Goal: Transaction & Acquisition: Purchase product/service

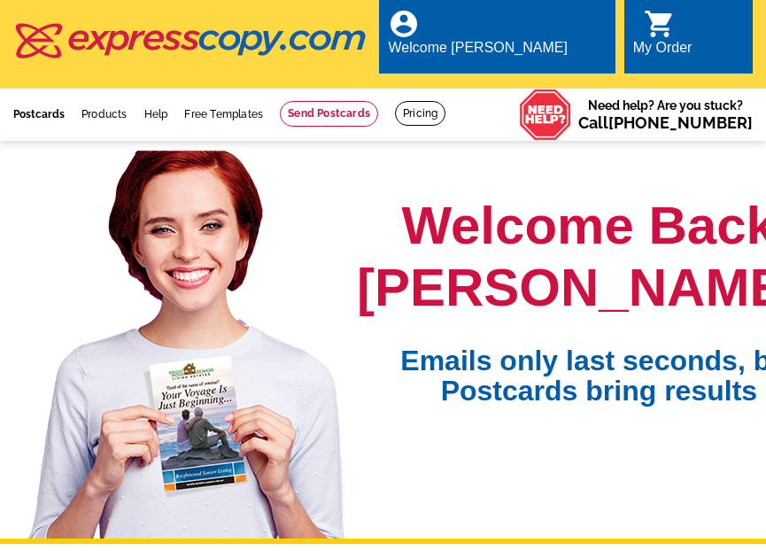
click at [49, 108] on link "Postcards" at bounding box center [38, 114] width 51 height 12
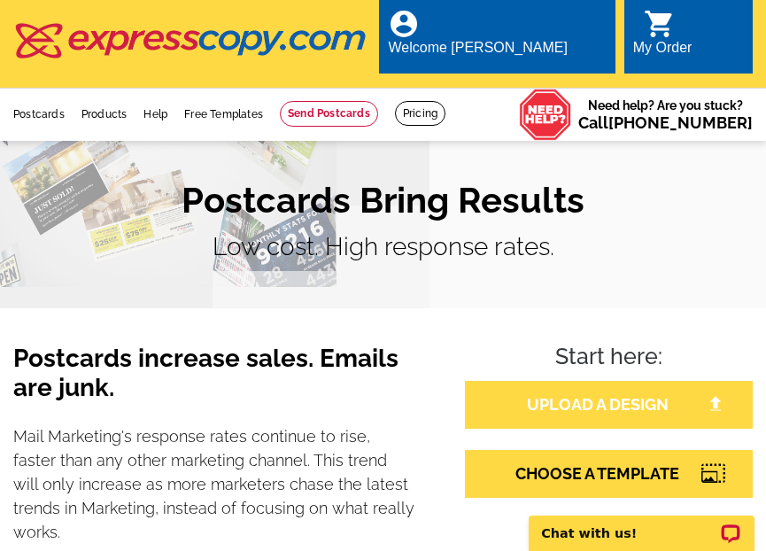
click at [587, 383] on link "UPLOAD A DESIGN" at bounding box center [609, 405] width 288 height 48
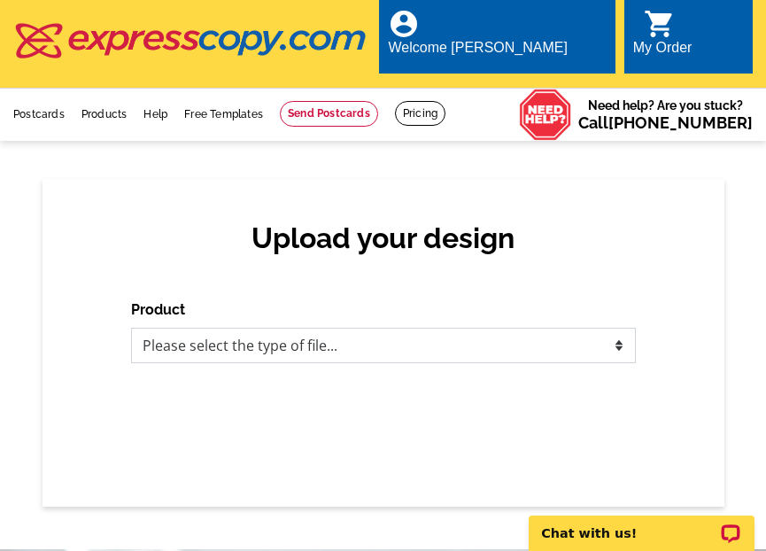
click at [300, 341] on select "Please select the type of file... Postcards Business Cards Letters and flyers G…" at bounding box center [383, 345] width 505 height 35
select select "1"
click at [131, 328] on select "Please select the type of file... Postcards Business Cards Letters and flyers G…" at bounding box center [383, 345] width 505 height 35
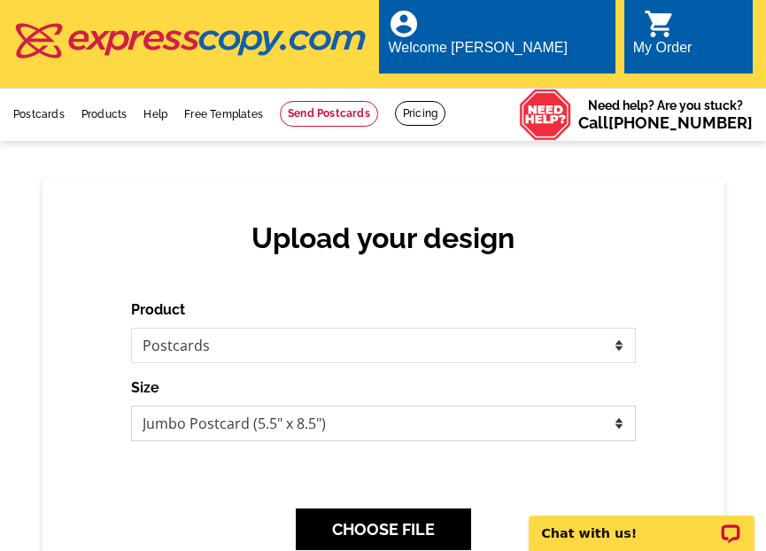
click at [495, 413] on select "Jumbo Postcard (5.5" x 8.5") Regular Postcard (4.25" x 5.6") Panoramic Postcard…" at bounding box center [383, 423] width 505 height 35
select select "1"
click at [131, 406] on select "Jumbo Postcard (5.5" x 8.5") Regular Postcard (4.25" x 5.6") Panoramic Postcard…" at bounding box center [383, 423] width 505 height 35
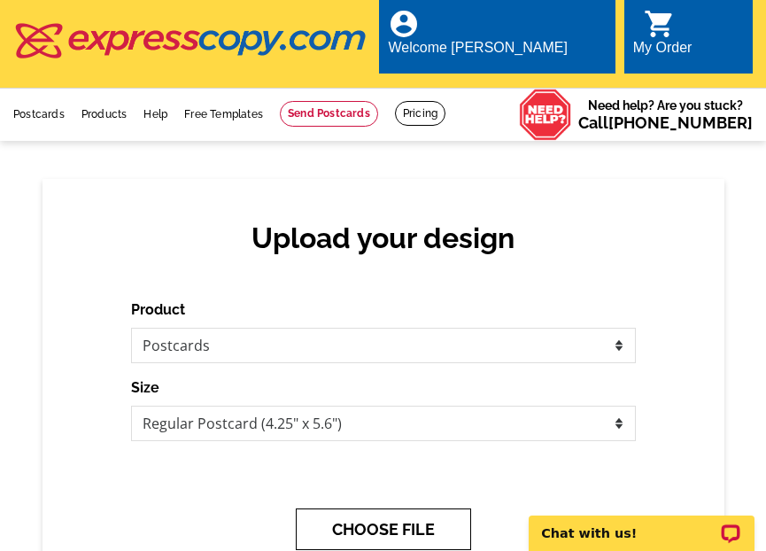
click at [376, 509] on button "CHOOSE FILE" at bounding box center [383, 530] width 175 height 42
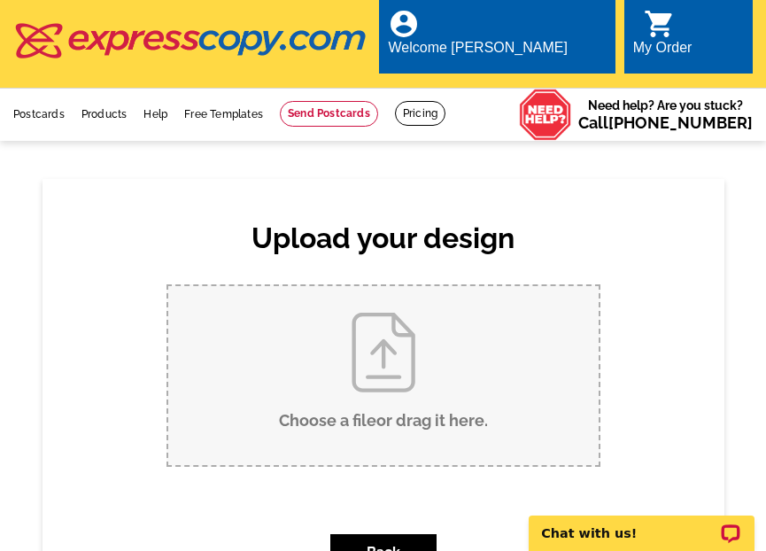
click at [393, 355] on input "Choose a file or drag it here ." at bounding box center [383, 375] width 431 height 179
type input "C:\fakepath\Copy of Copy of Copy of Copy of Copy of Copy of Yellow and Gray Jus…"
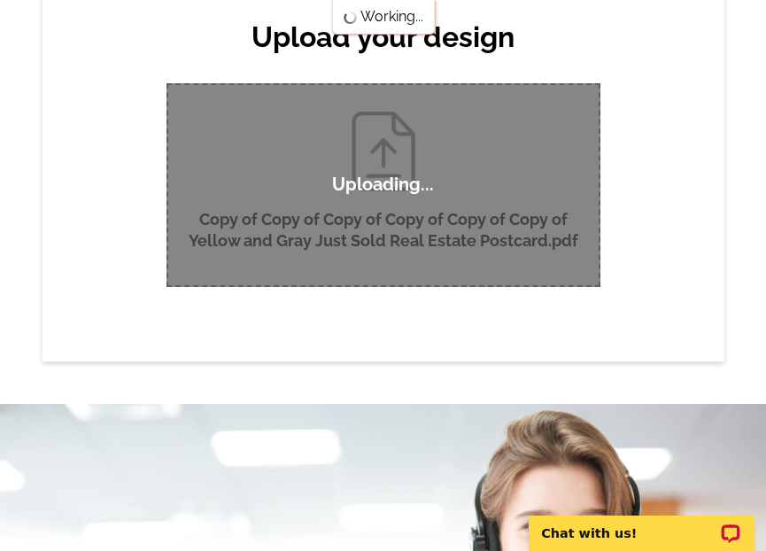
scroll to position [213, 0]
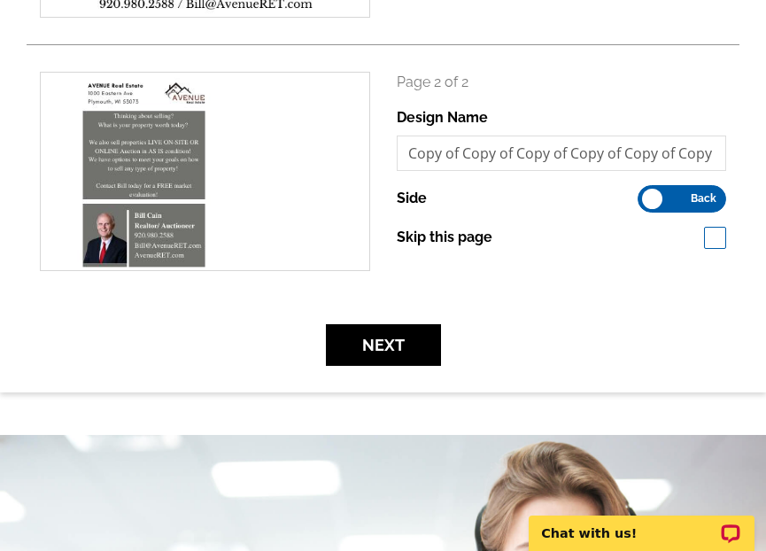
scroll to position [496, 0]
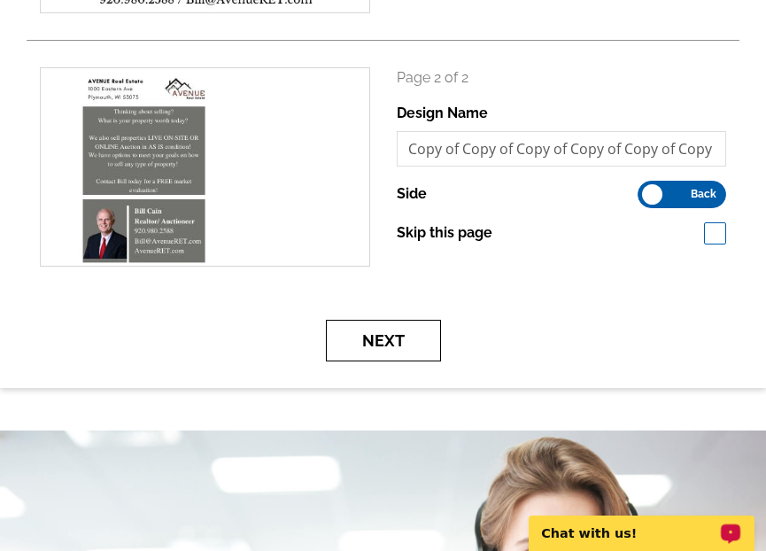
click at [370, 322] on button "Next" at bounding box center [383, 341] width 115 height 42
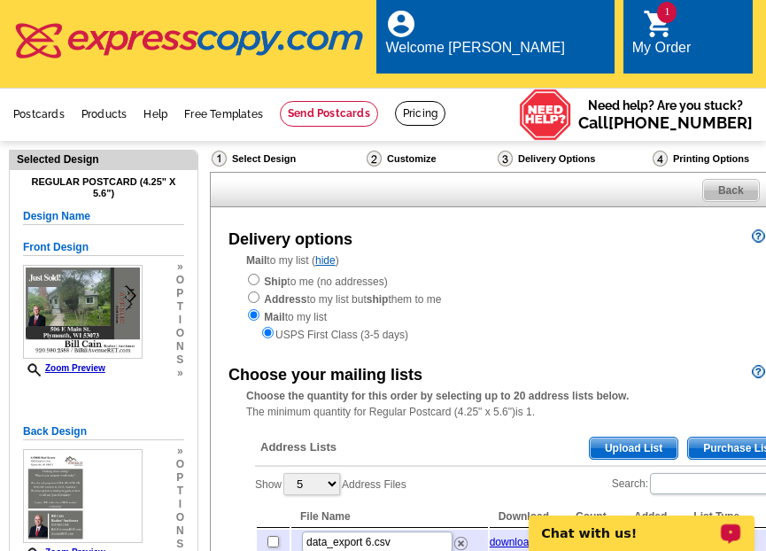
click at [630, 438] on span "Upload List" at bounding box center [634, 448] width 88 height 21
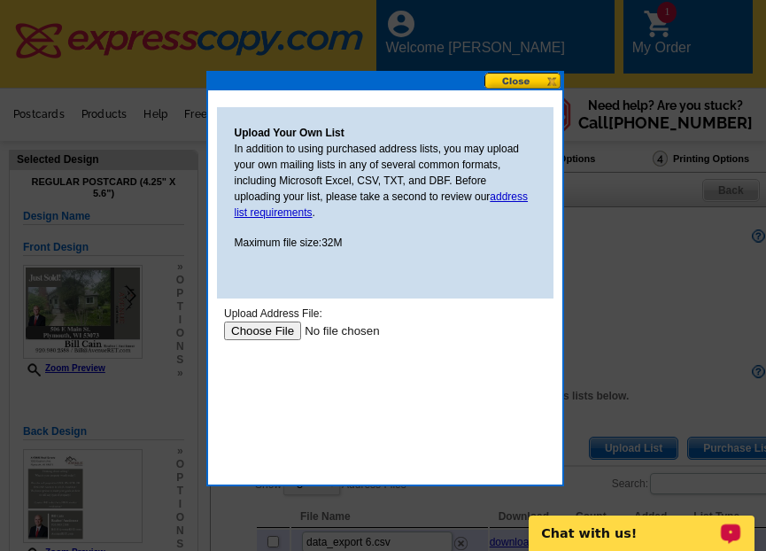
click at [261, 331] on input "file" at bounding box center [335, 331] width 224 height 19
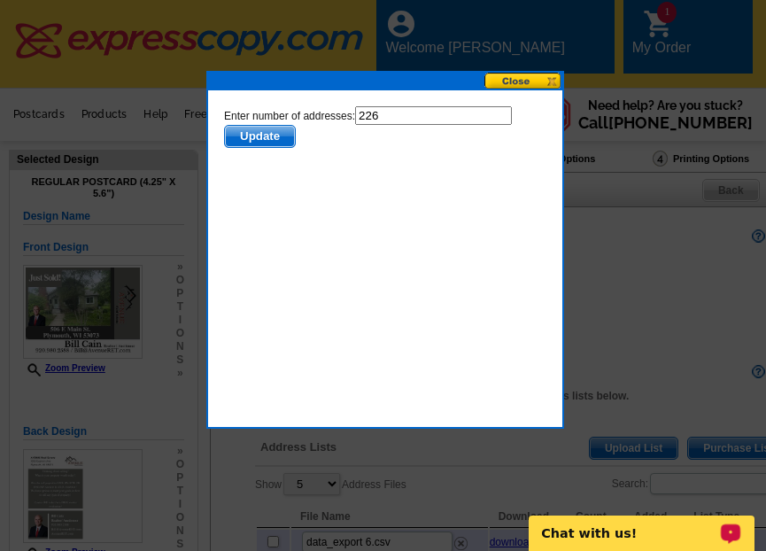
click at [392, 118] on input "226" at bounding box center [432, 115] width 157 height 19
type input "225"
click at [245, 133] on span "Update" at bounding box center [259, 136] width 70 height 21
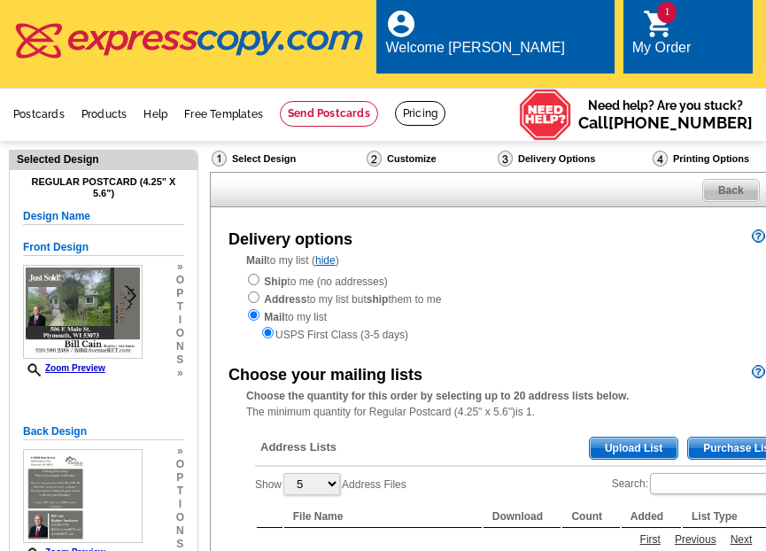
click at [610, 438] on span "Upload List" at bounding box center [634, 448] width 88 height 21
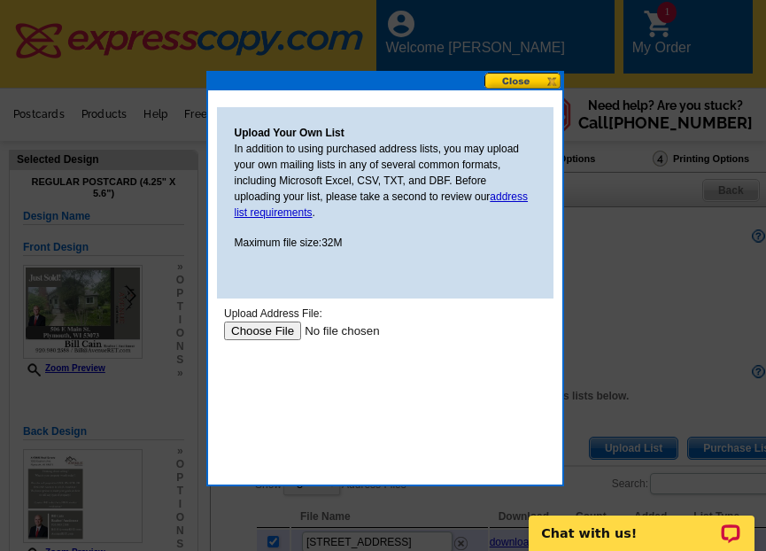
click at [264, 329] on input "file" at bounding box center [335, 331] width 224 height 19
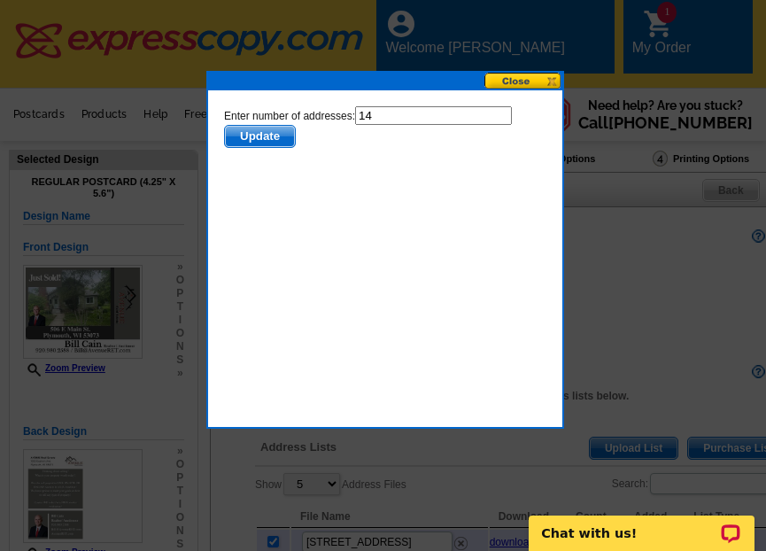
click at [398, 113] on input "14" at bounding box center [432, 115] width 157 height 19
type input "13"
click at [250, 130] on span "Update" at bounding box center [259, 136] width 70 height 21
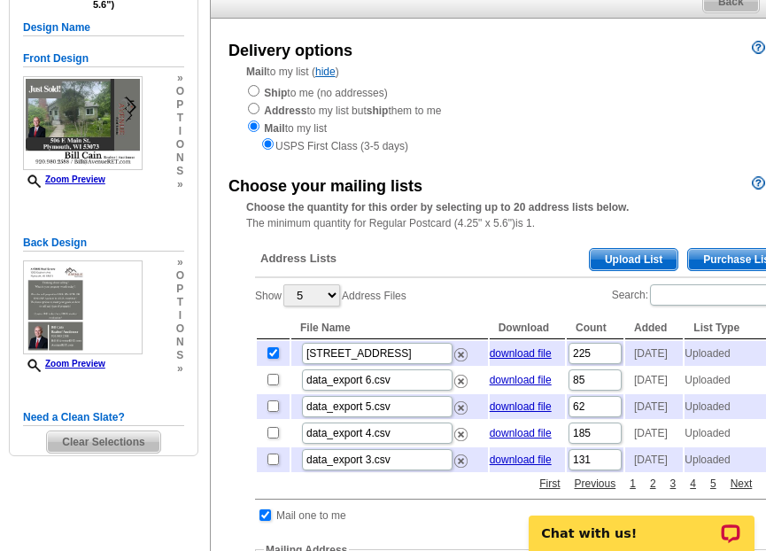
scroll to position [224, 0]
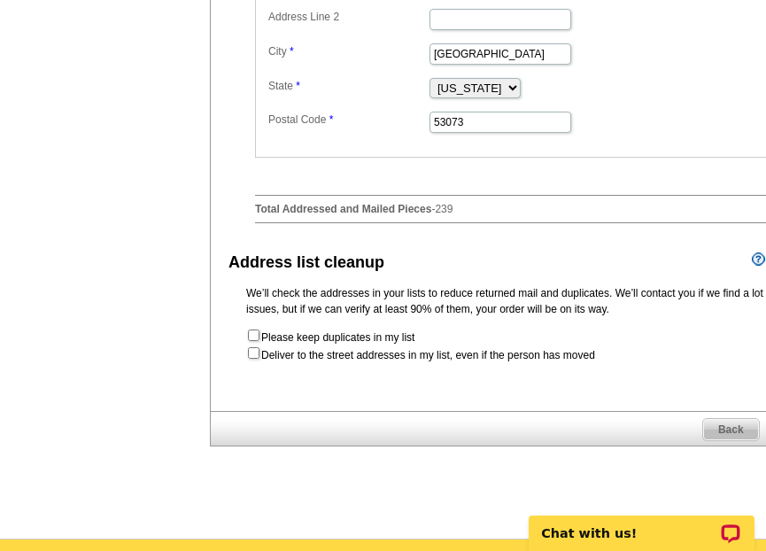
scroll to position [908, 0]
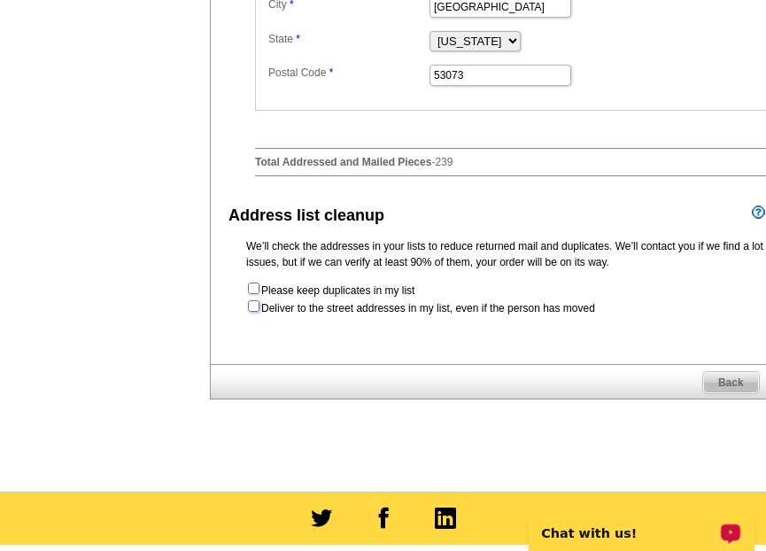
click at [250, 312] on input "checkbox" at bounding box center [254, 306] width 12 height 12
checkbox input "true"
radio input "true"
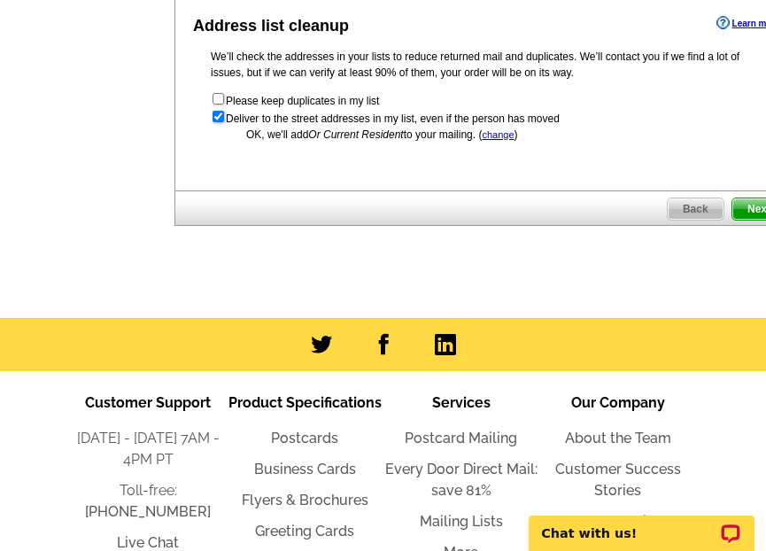
scroll to position [0, 84]
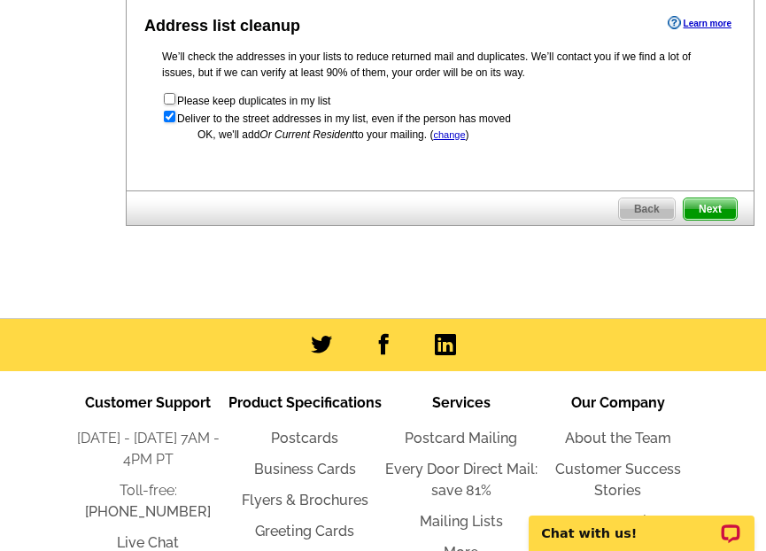
click at [711, 220] on span "Next" at bounding box center [710, 208] width 53 height 21
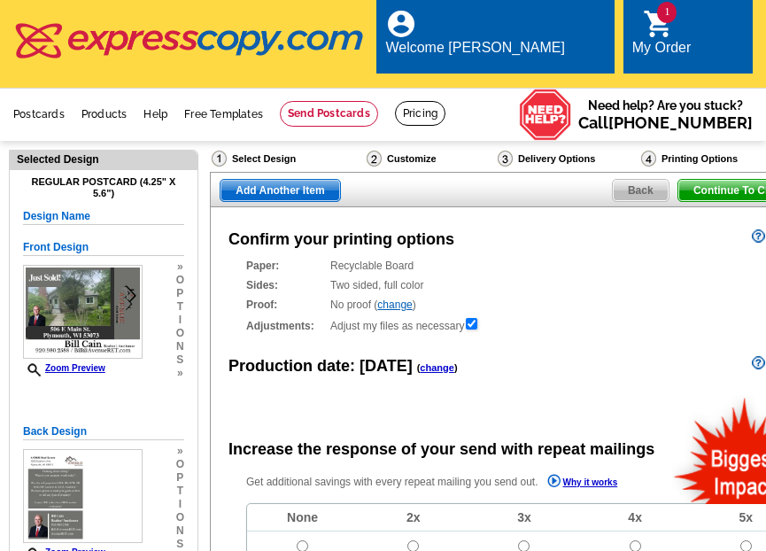
radio input "false"
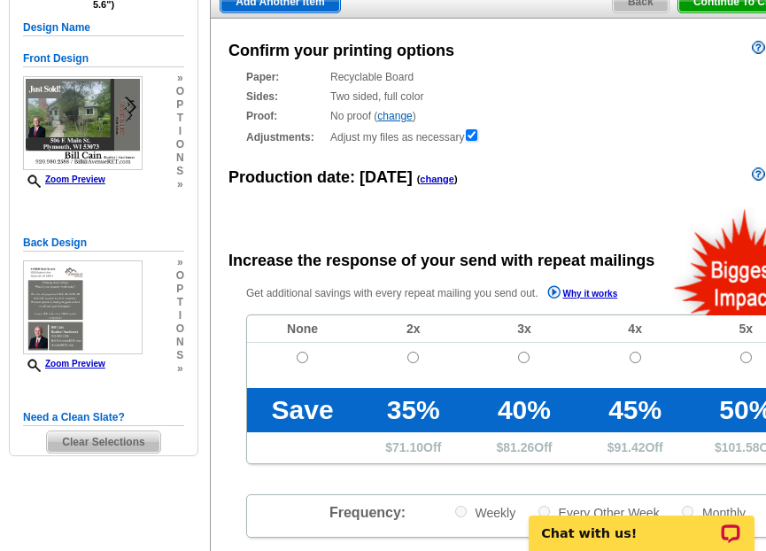
scroll to position [224, 0]
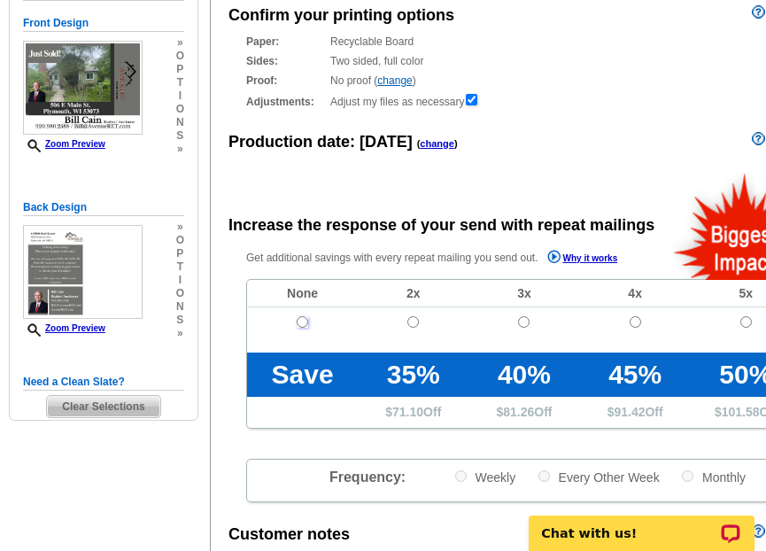
click at [303, 316] on input "radio" at bounding box center [303, 322] width 12 height 12
radio input "true"
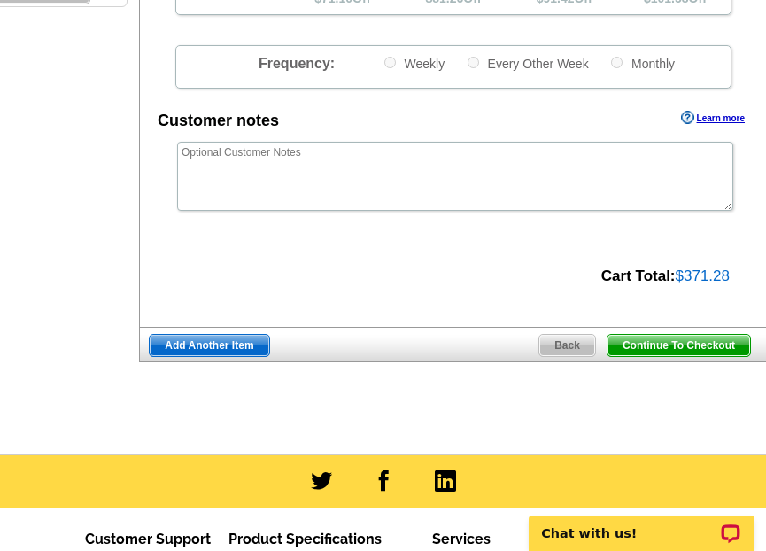
scroll to position [0, 84]
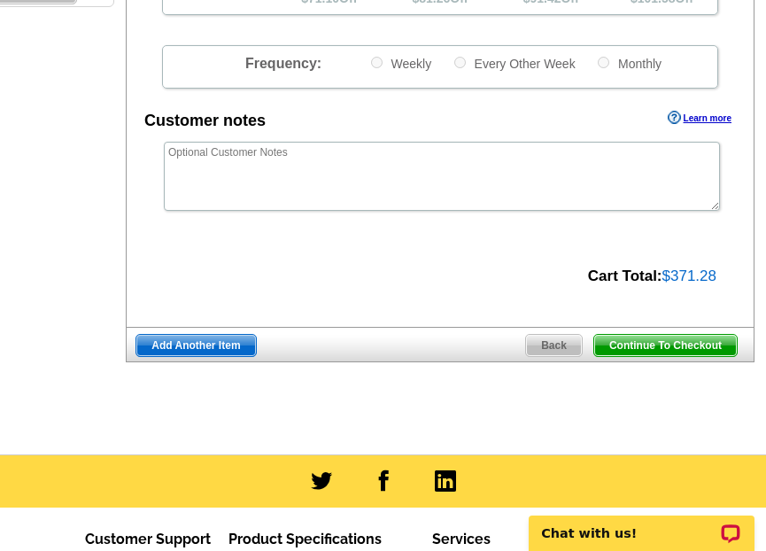
click at [672, 335] on span "Continue To Checkout" at bounding box center [666, 345] width 143 height 21
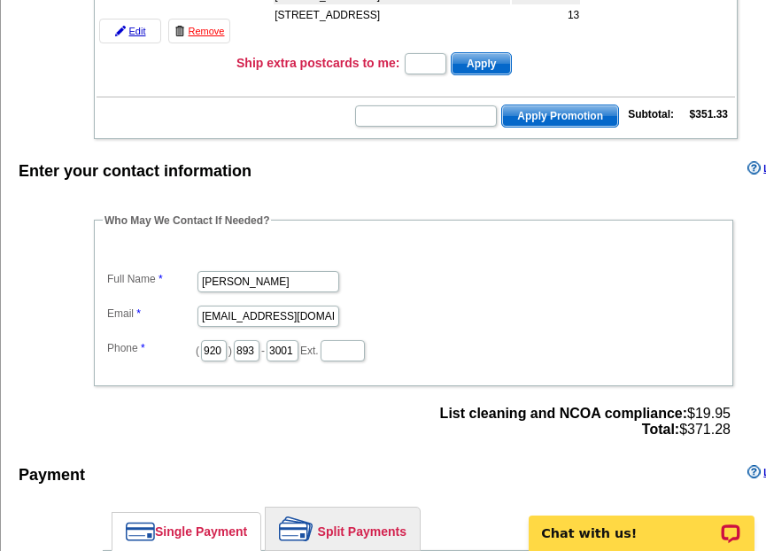
scroll to position [414, 0]
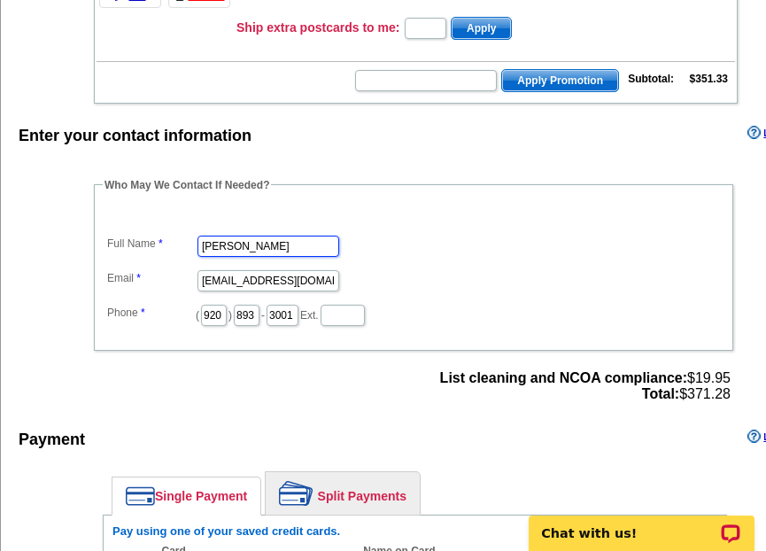
click at [270, 236] on input "Janet" at bounding box center [269, 246] width 142 height 21
type input "[PERSON_NAME]"
click at [563, 231] on dd "[PERSON_NAME]" at bounding box center [414, 244] width 622 height 27
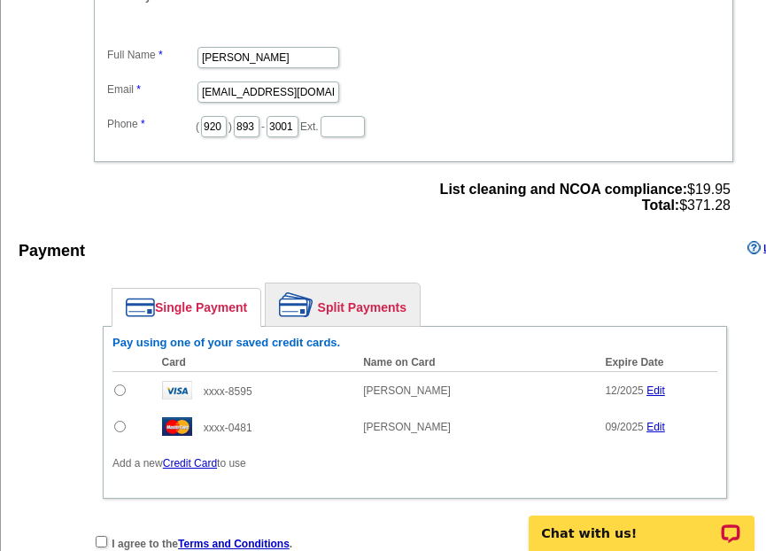
scroll to position [638, 0]
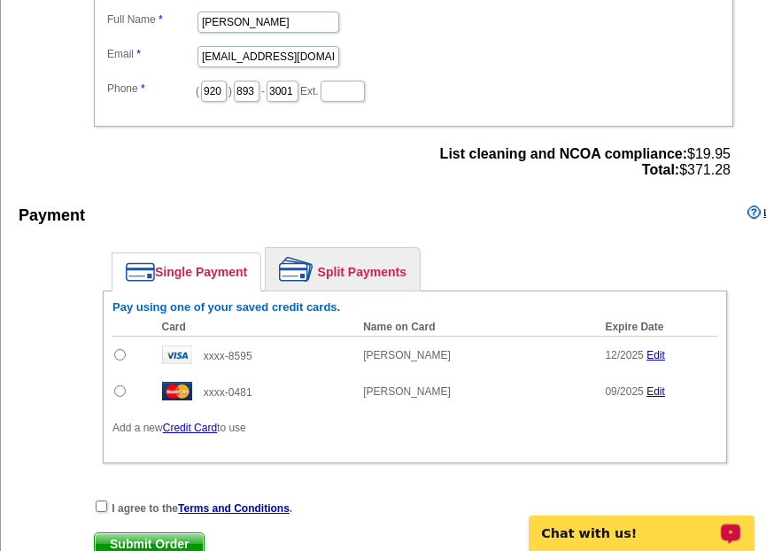
click at [120, 385] on input "radio" at bounding box center [120, 391] width 12 height 12
radio input "true"
click at [106, 501] on input "checkbox" at bounding box center [102, 507] width 12 height 12
checkbox input "true"
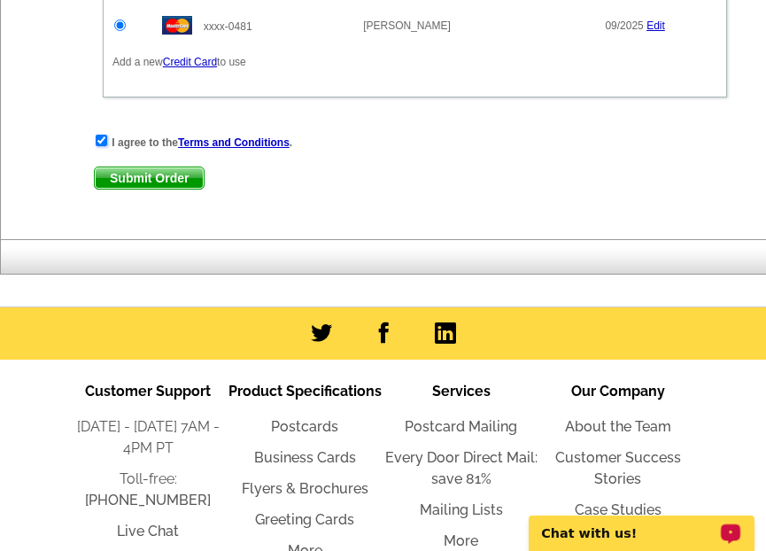
scroll to position [1016, 0]
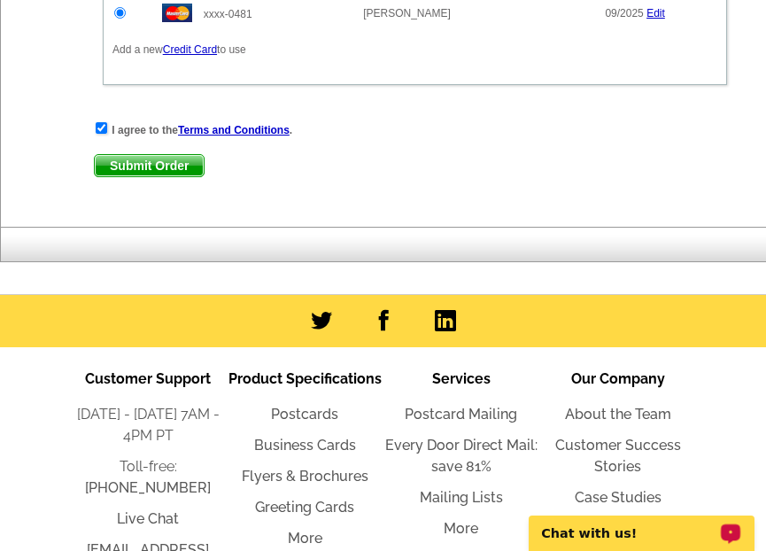
click at [158, 155] on span "Submit Order" at bounding box center [149, 165] width 109 height 21
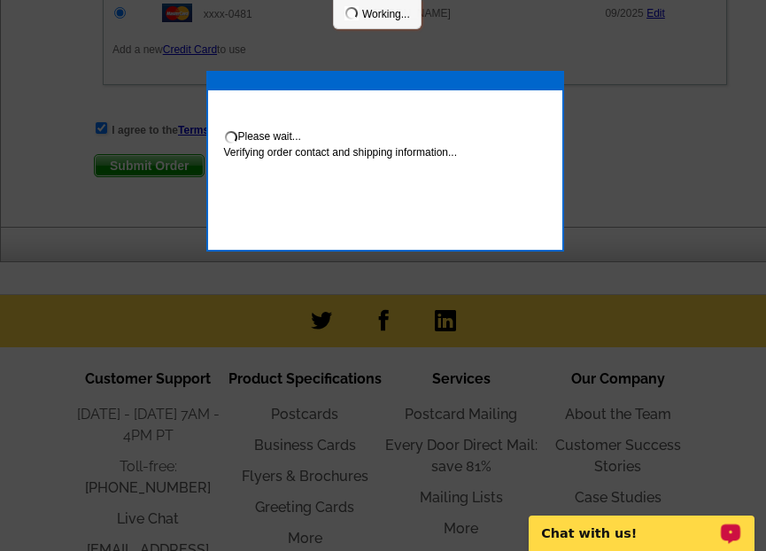
scroll to position [1106, 0]
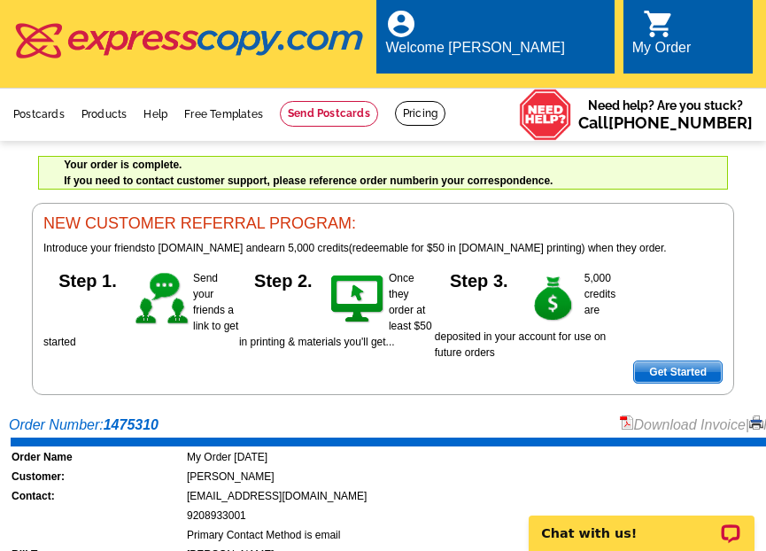
click at [700, 417] on link "Download Invoice" at bounding box center [683, 424] width 126 height 15
